Goal: Information Seeking & Learning: Learn about a topic

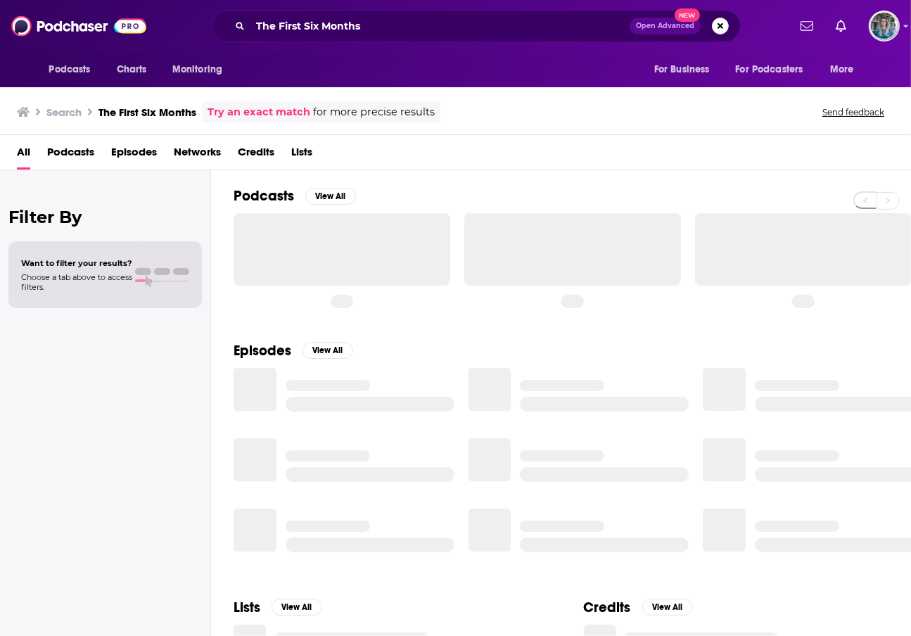
click at [91, 30] on img at bounding box center [78, 26] width 135 height 27
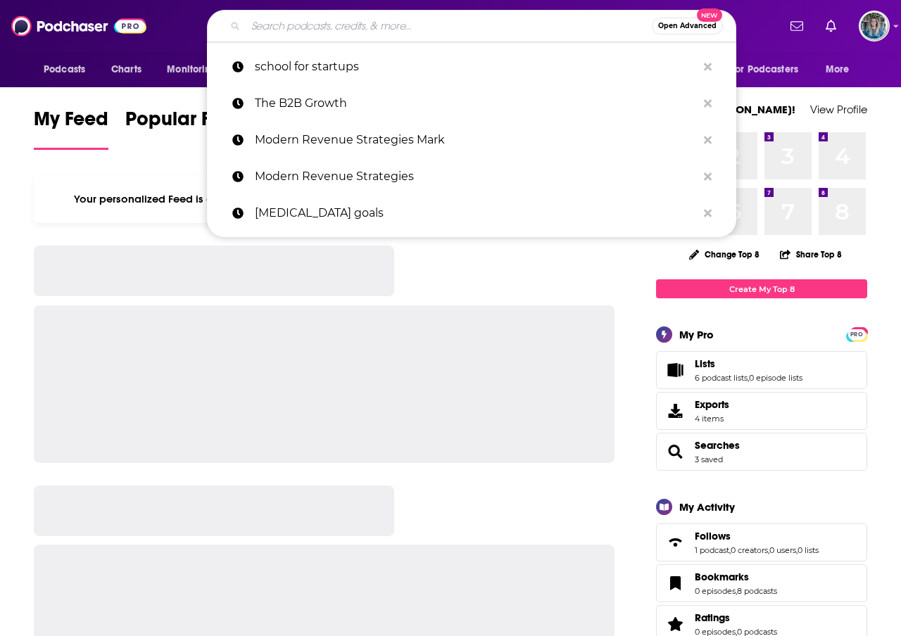
click at [286, 28] on input "Search podcasts, credits, & more..." at bounding box center [449, 26] width 406 height 23
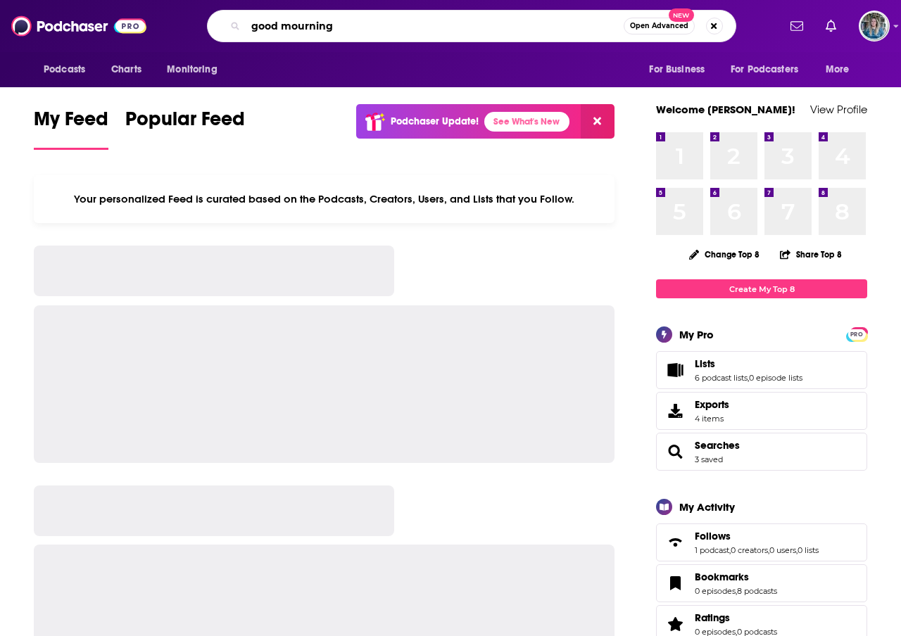
type input "good mourning"
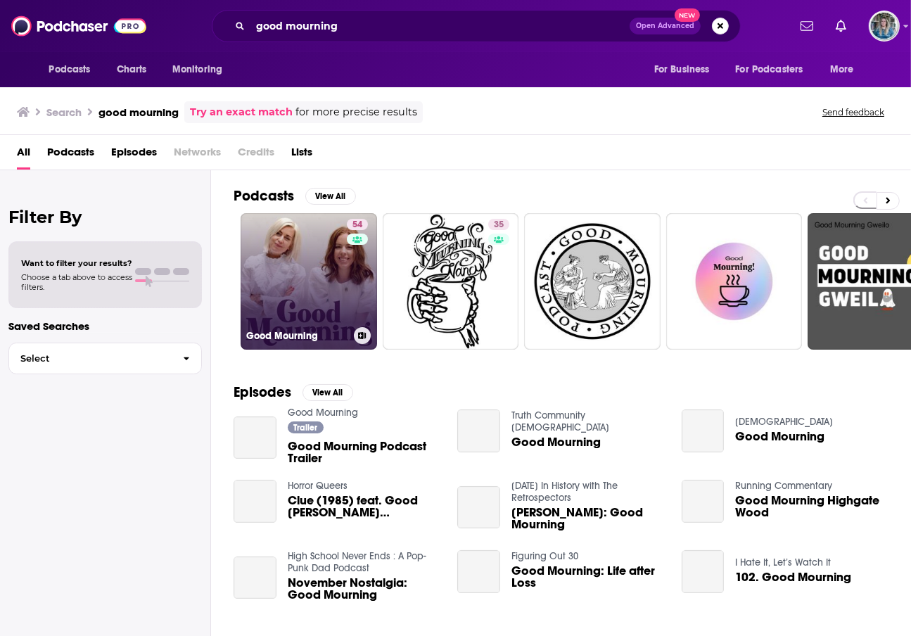
click at [300, 271] on link "54 Good Mourning" at bounding box center [309, 281] width 137 height 137
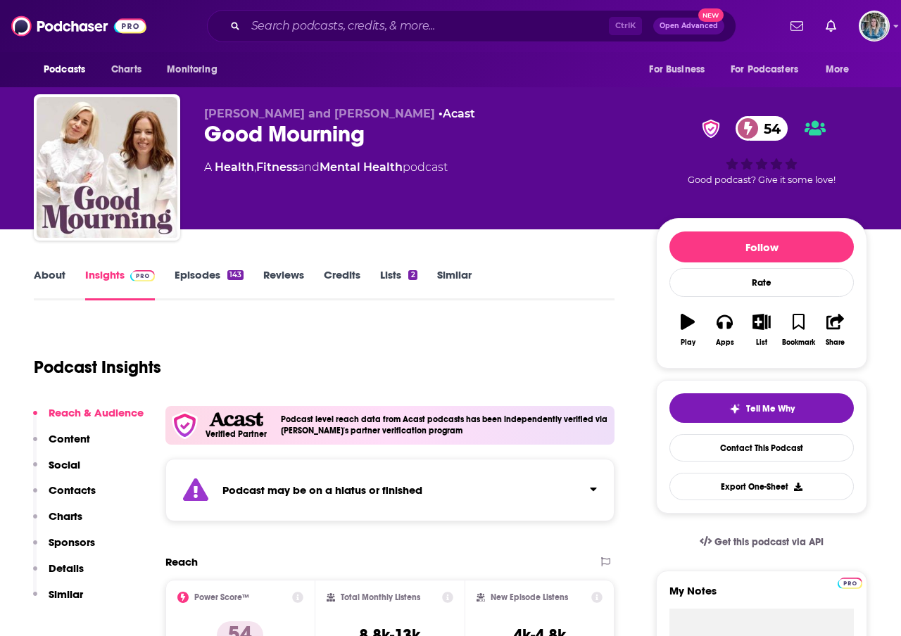
click at [38, 267] on div "About Insights Episodes 143 Reviews Credits Lists 2 Similar" at bounding box center [324, 283] width 581 height 34
click at [39, 285] on link "About" at bounding box center [50, 284] width 32 height 32
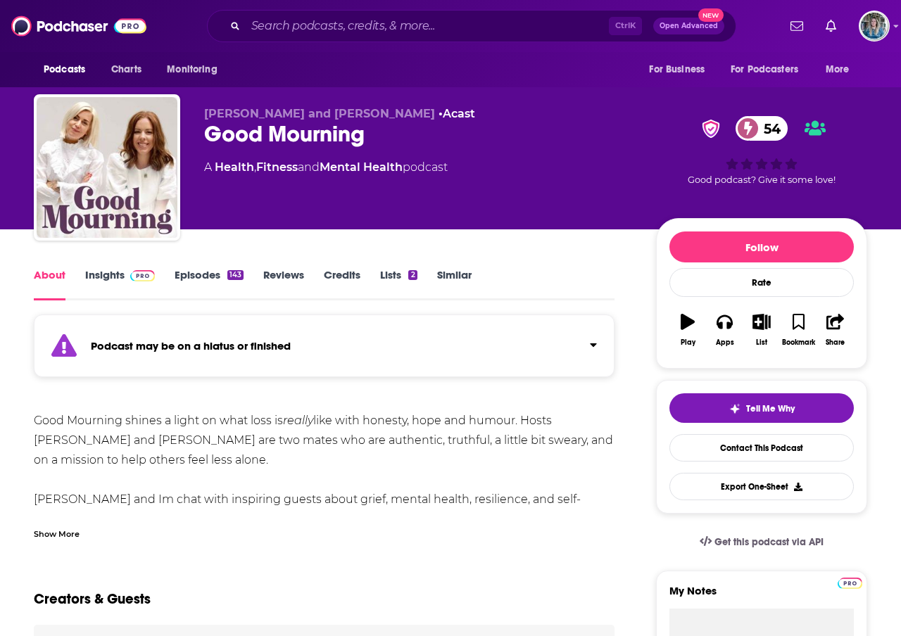
click at [62, 533] on div "Show More" at bounding box center [57, 532] width 46 height 13
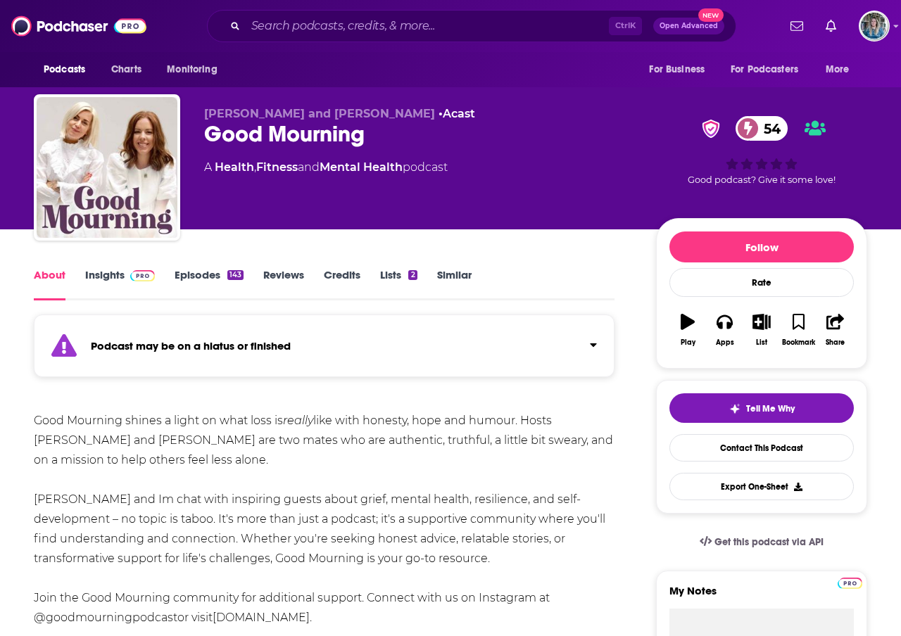
click at [194, 279] on link "Episodes 143" at bounding box center [209, 284] width 69 height 32
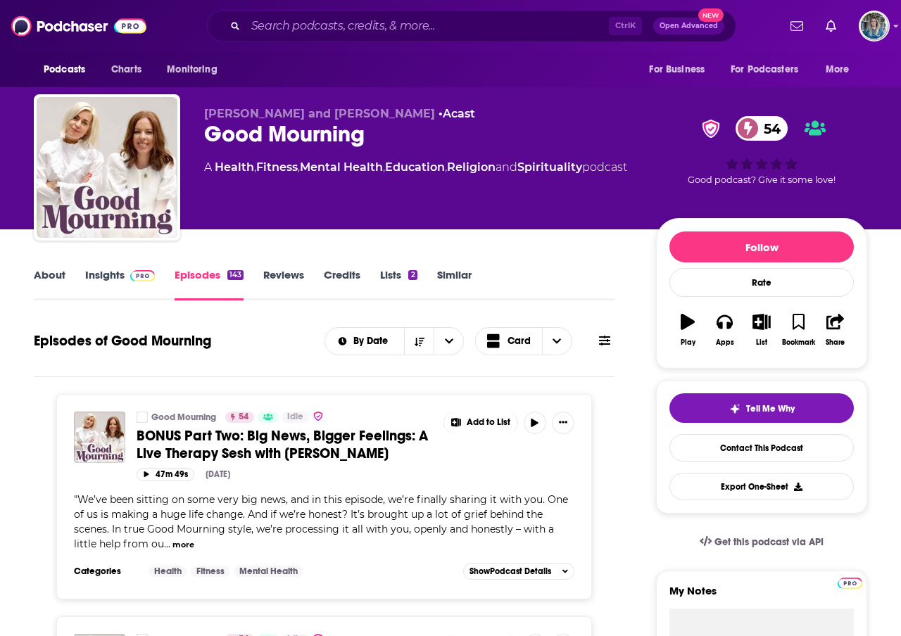
click at [112, 275] on link "Insights" at bounding box center [120, 284] width 70 height 32
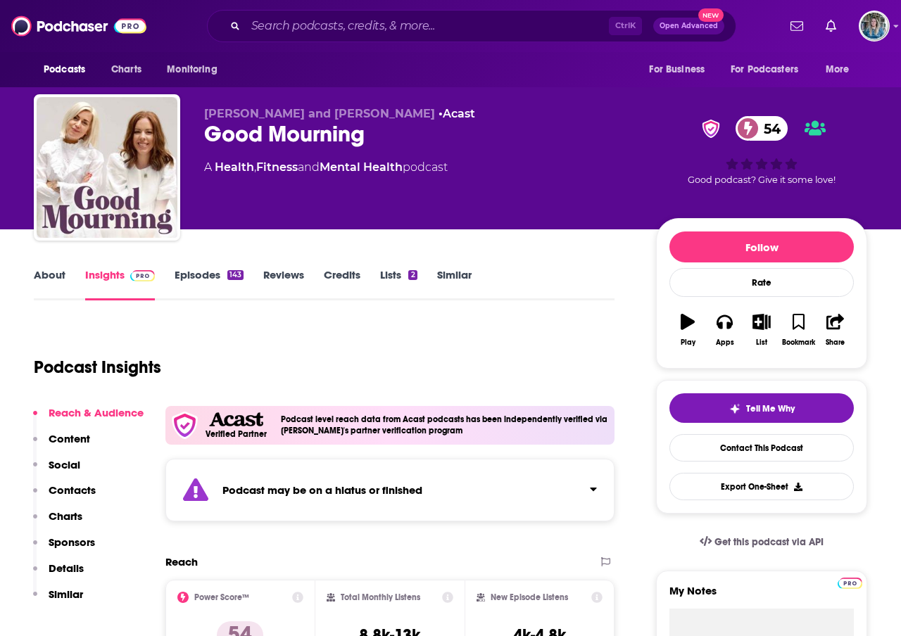
click at [206, 277] on link "Episodes 143" at bounding box center [209, 284] width 69 height 32
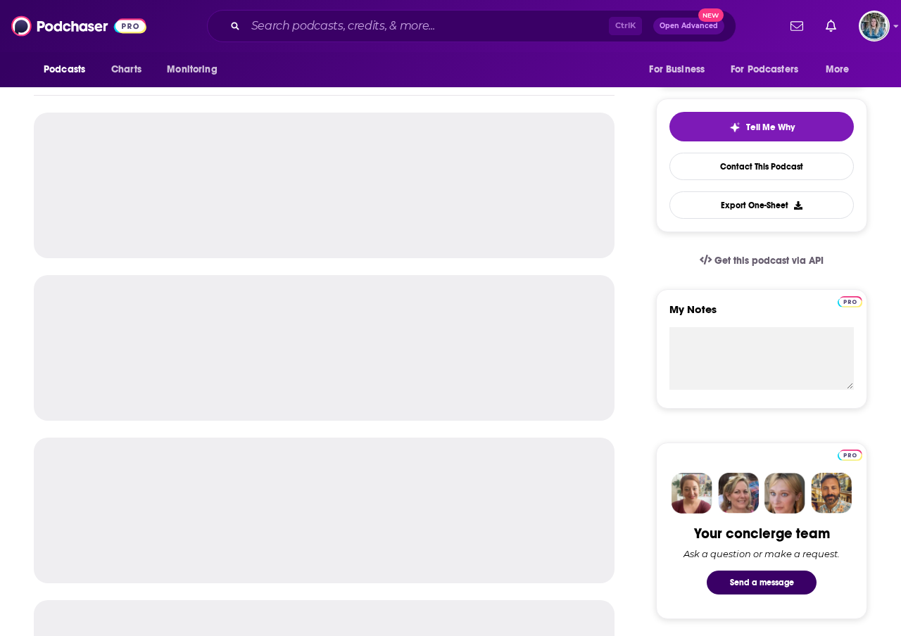
scroll to position [211, 0]
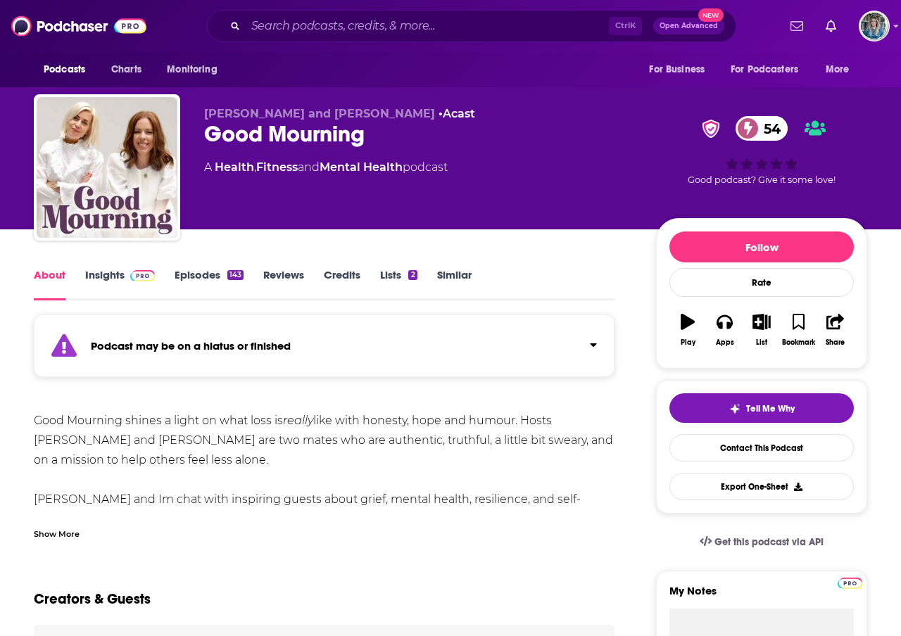
click at [110, 288] on link "Insights" at bounding box center [120, 284] width 70 height 32
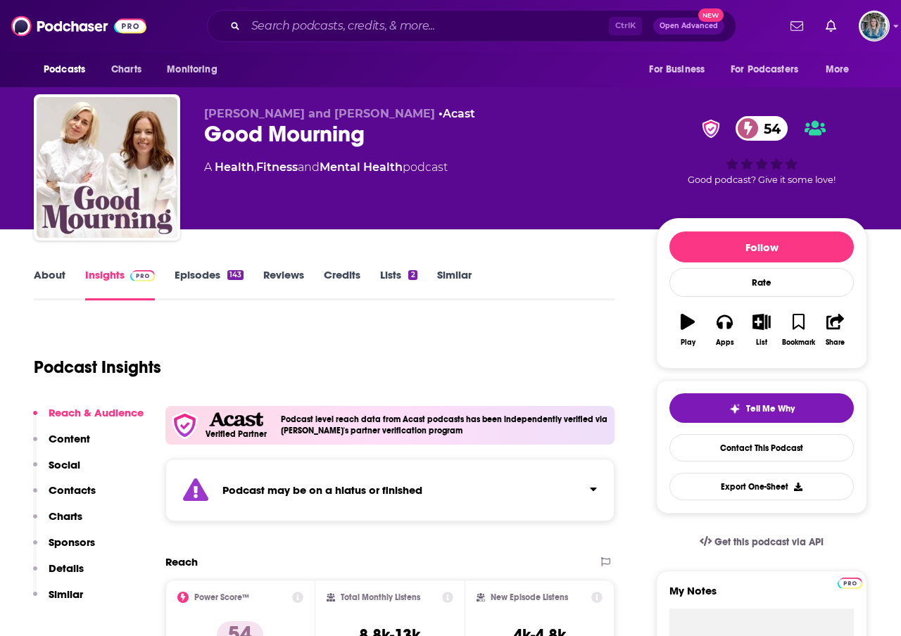
click at [213, 272] on link "Episodes 143" at bounding box center [209, 284] width 69 height 32
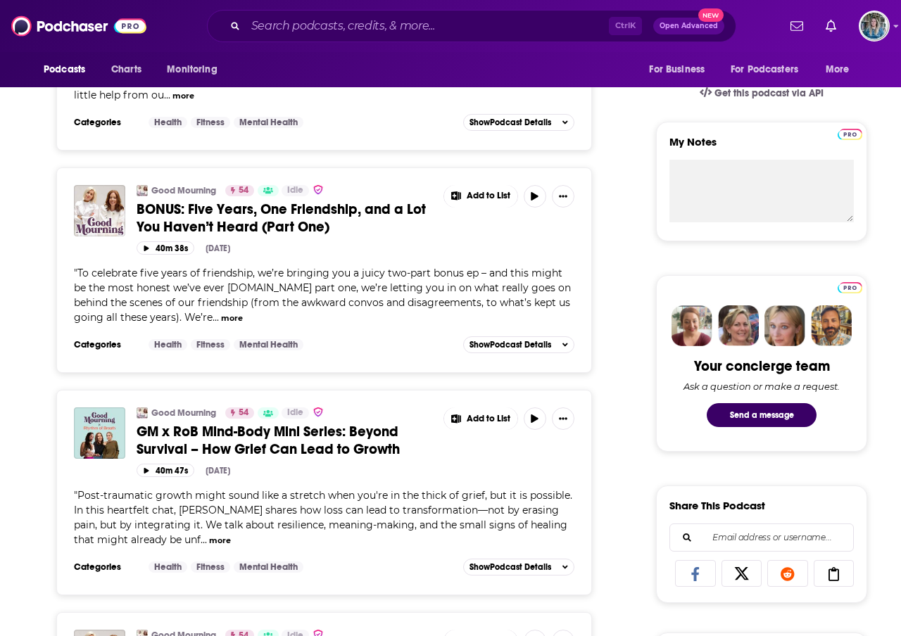
scroll to position [211, 0]
